Goal: Find contact information: Find contact information

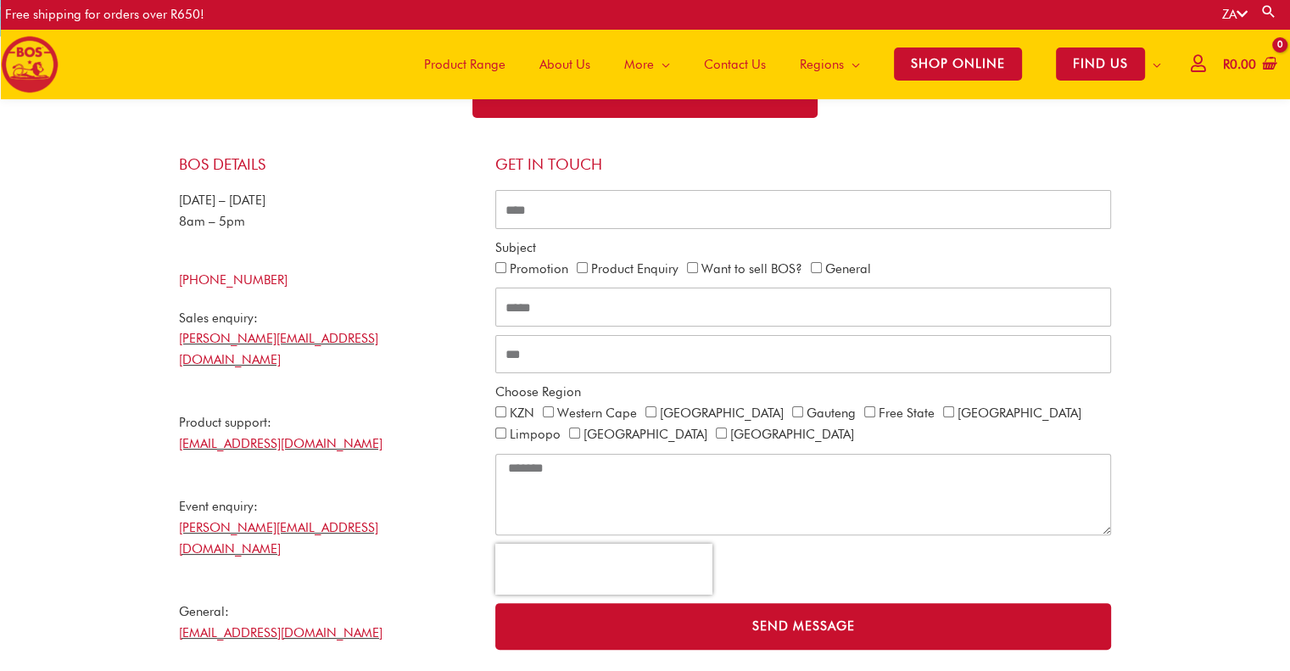
scroll to position [330, 0]
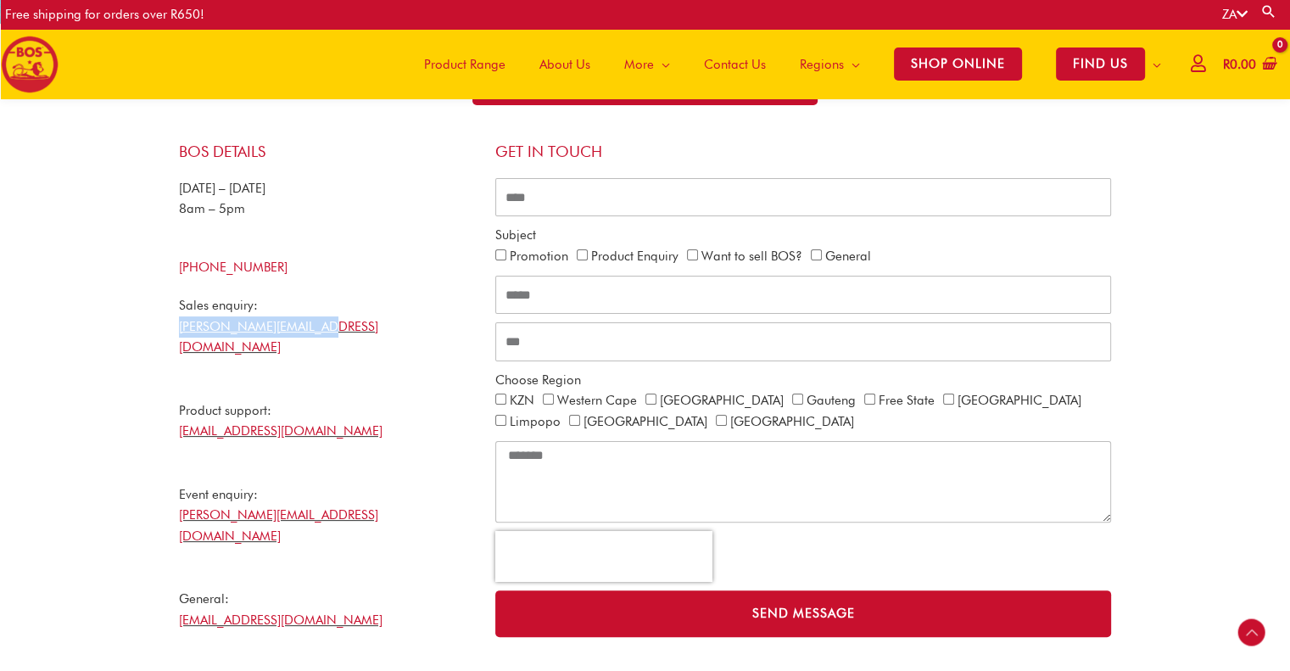
drag, startPoint x: 359, startPoint y: 330, endPoint x: 167, endPoint y: 331, distance: 191.6
click at [167, 331] on div "BOS Details Monday – Friday 8am – 5pm +27 21 465 9989 Sales enquiry: nicholas@b…" at bounding box center [645, 467] width 966 height 685
copy link "nicholas@bosbrands.com"
drag, startPoint x: 345, startPoint y: 495, endPoint x: 129, endPoint y: 503, distance: 216.3
click at [129, 503] on section "BOS Details Monday – Friday 8am – 5pm +27 21 465 9989 Sales enquiry: nicholas@b…" at bounding box center [645, 508] width 1290 height 789
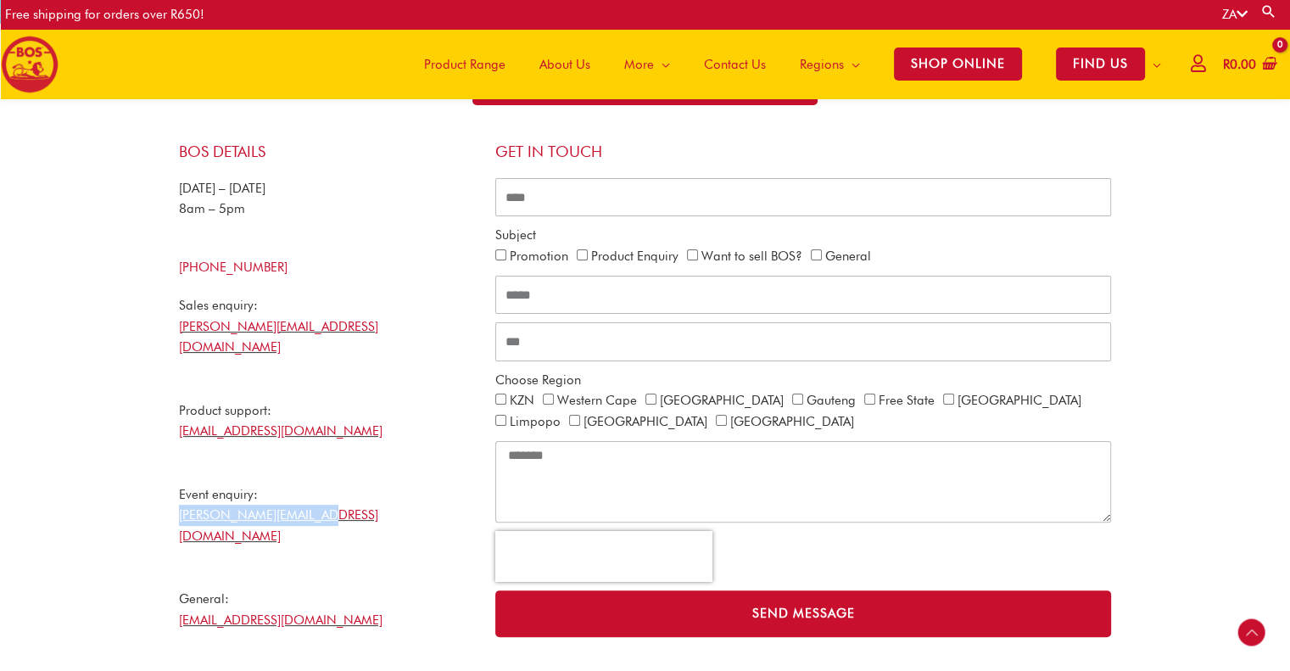
copy link "gabriela@bosbrands.com"
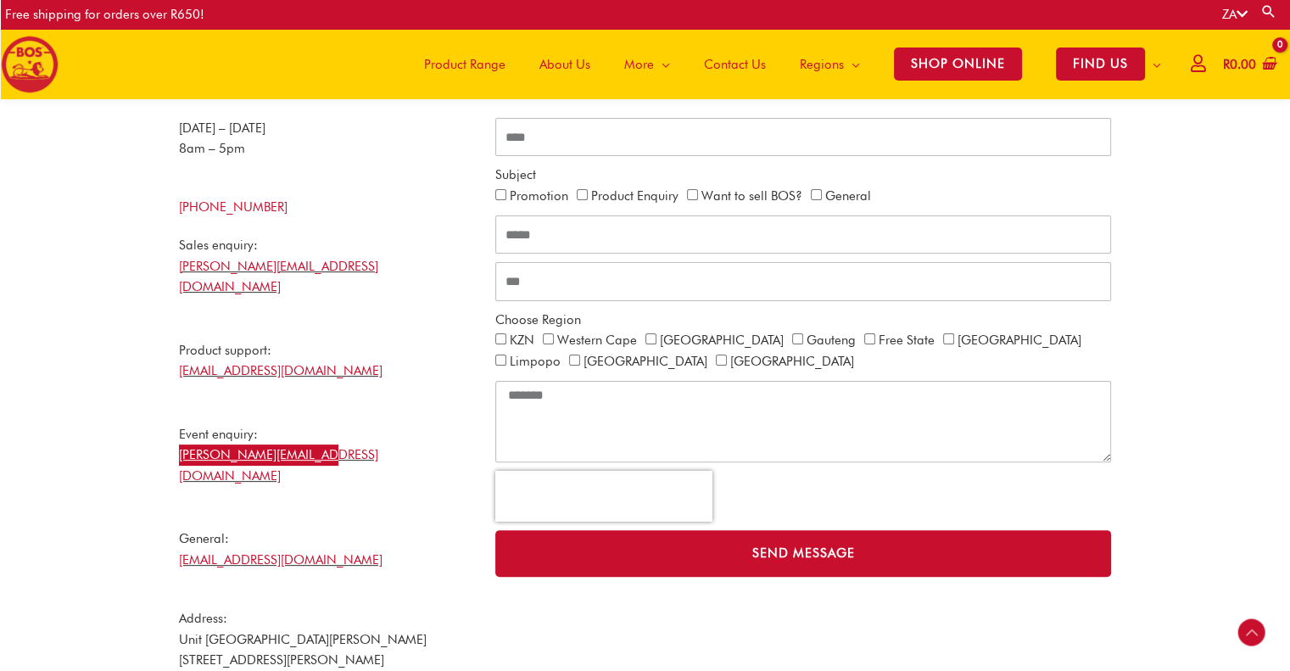
scroll to position [415, 0]
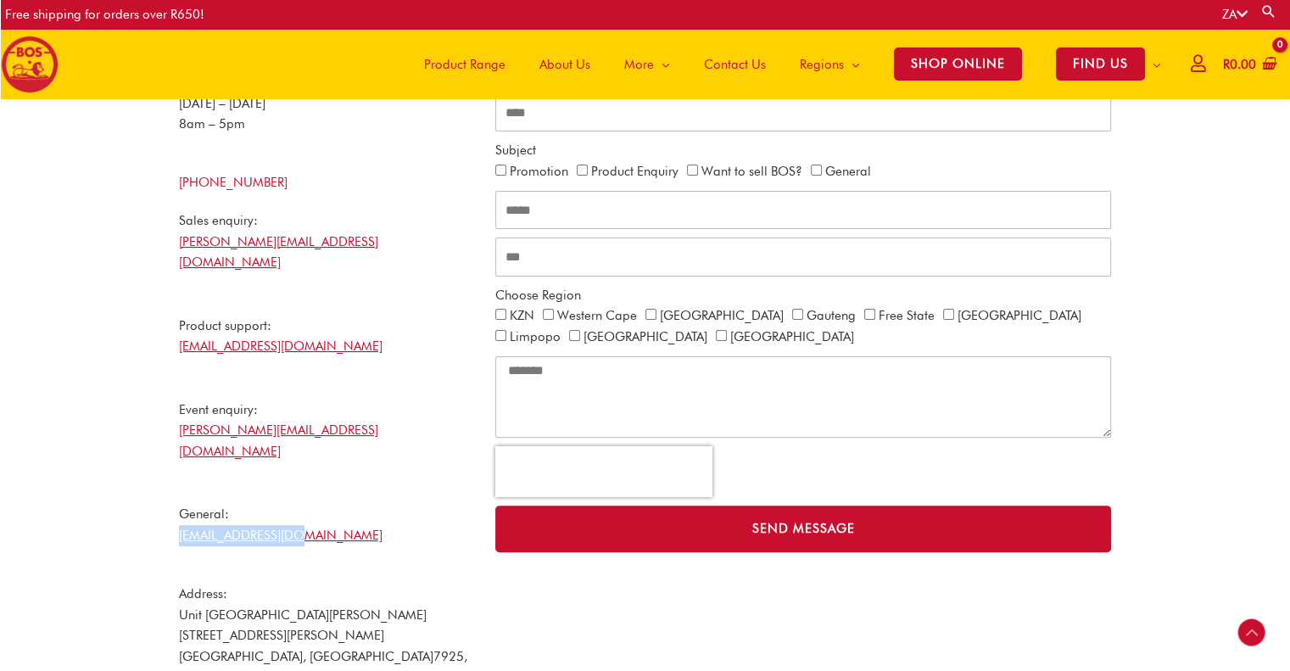
drag, startPoint x: 312, startPoint y: 494, endPoint x: 122, endPoint y: 498, distance: 189.9
click at [122, 498] on section "BOS Details Monday – Friday 8am – 5pm +27 21 465 9989 Sales enquiry: nicholas@b…" at bounding box center [645, 424] width 1290 height 789
copy link "[EMAIL_ADDRESS][DOMAIN_NAME]"
